Goal: Navigation & Orientation: Find specific page/section

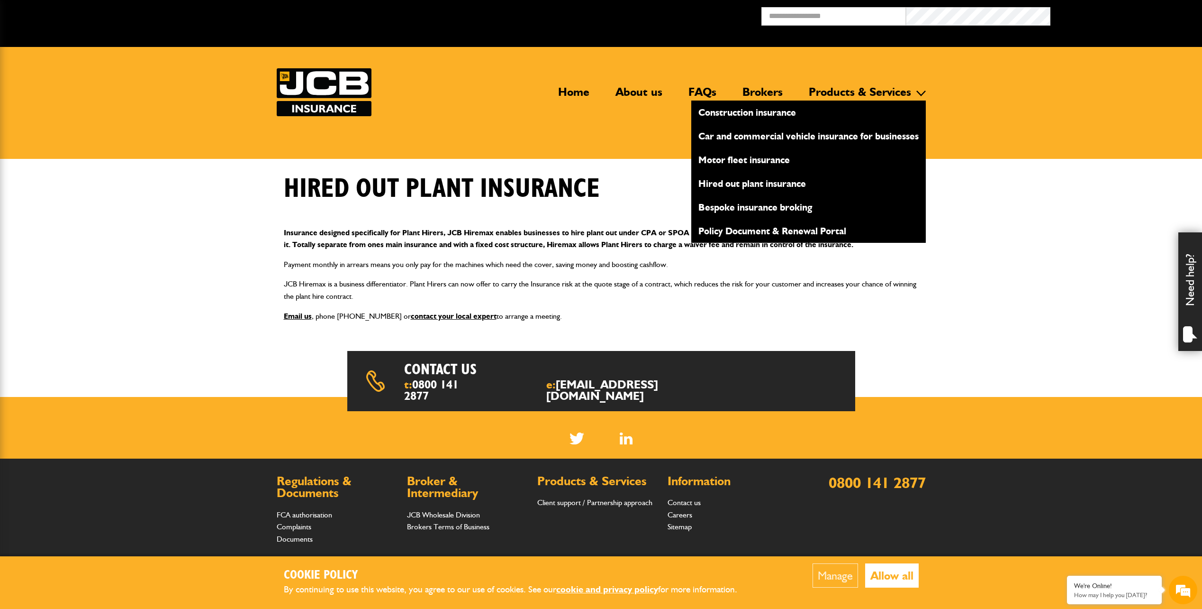
click at [753, 183] on link "Hired out plant insurance" at bounding box center [809, 183] width 235 height 16
click at [745, 140] on link "Car and commercial vehicle insurance for businesses" at bounding box center [809, 136] width 235 height 16
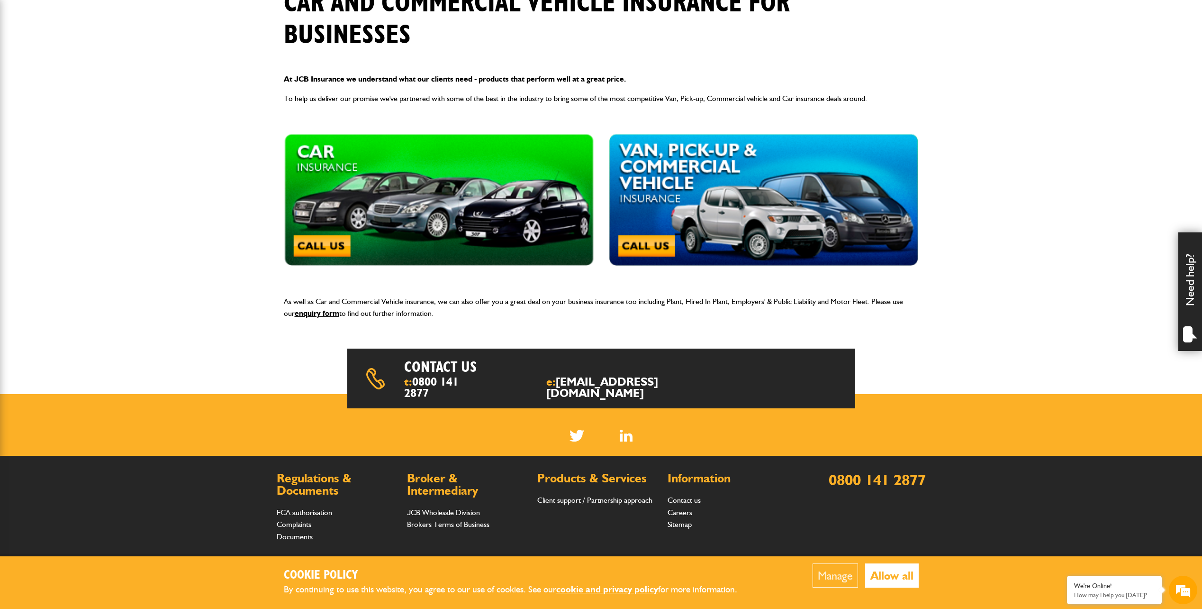
scroll to position [190, 0]
